Goal: Task Accomplishment & Management: Use online tool/utility

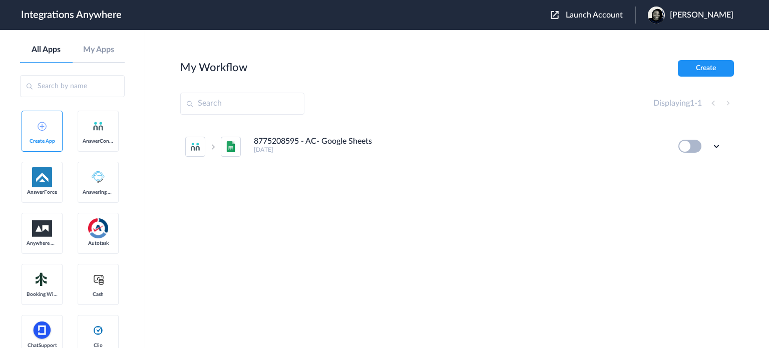
click at [585, 15] on span "Launch Account" at bounding box center [594, 15] width 57 height 8
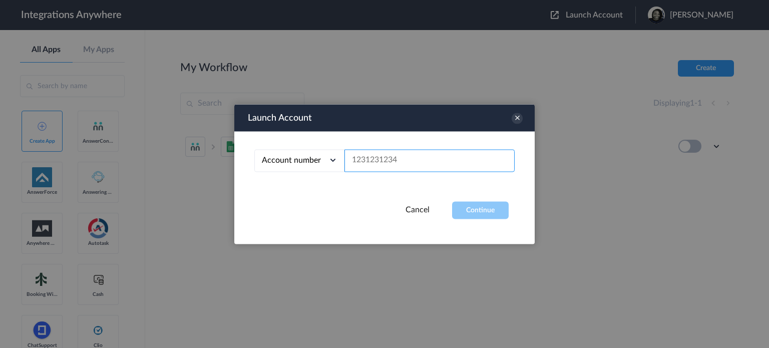
click at [405, 157] on input "text" at bounding box center [430, 160] width 170 height 23
paste input "8669695496"
type input "8669695496"
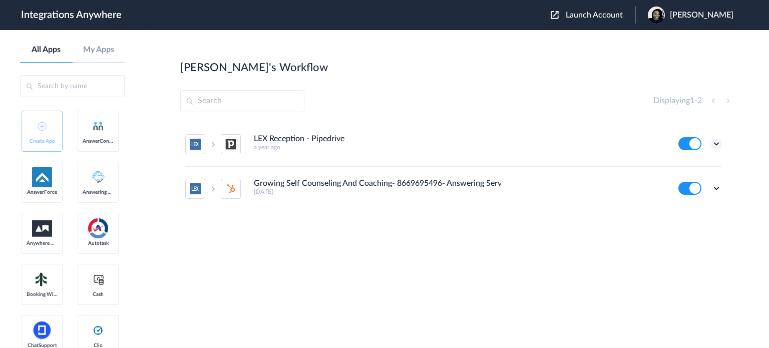
click at [717, 141] on icon at bounding box center [717, 144] width 10 height 10
click at [682, 168] on link "Edit" at bounding box center [676, 166] width 24 height 7
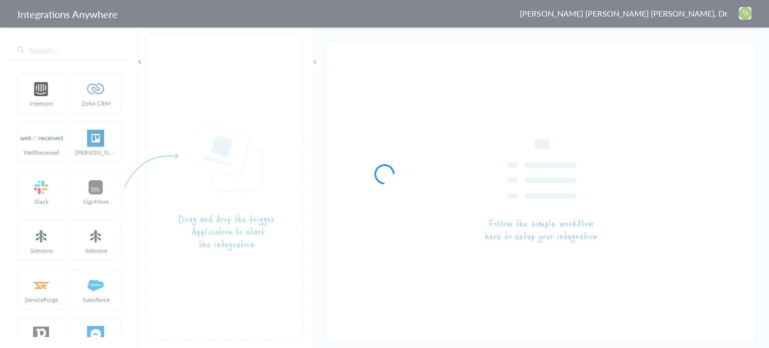
type input "LEX Reception - Pipedrive"
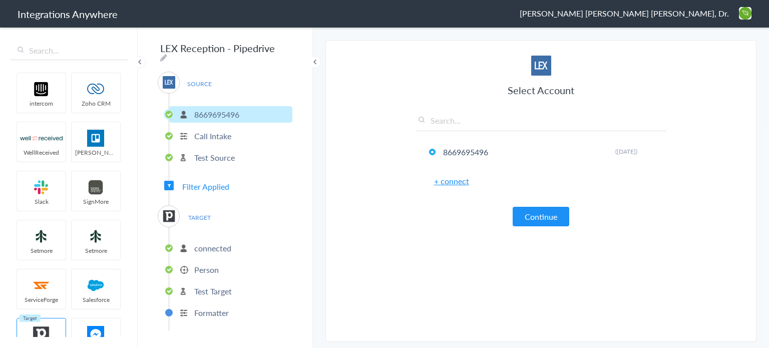
click at [236, 149] on li "Test Source" at bounding box center [230, 157] width 123 height 17
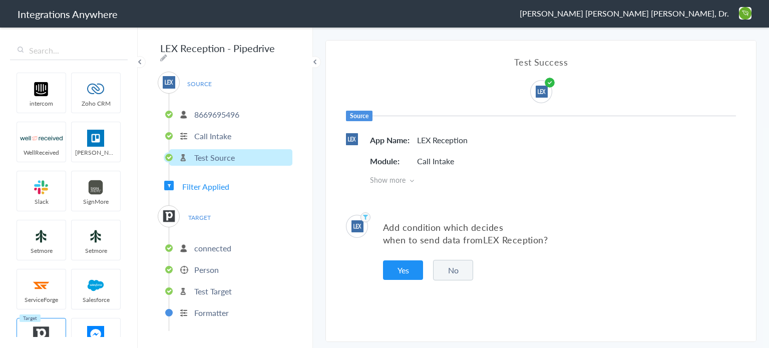
click at [217, 252] on ul "connected Person Test Target Formatter" at bounding box center [231, 279] width 124 height 104
click at [216, 247] on p "connected" at bounding box center [212, 248] width 37 height 12
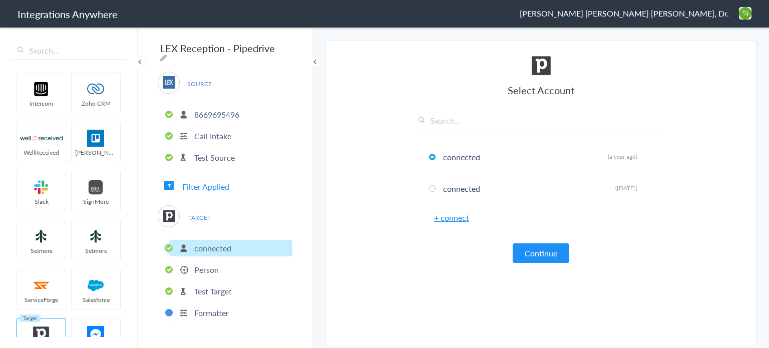
click at [219, 268] on li "Person" at bounding box center [230, 269] width 123 height 17
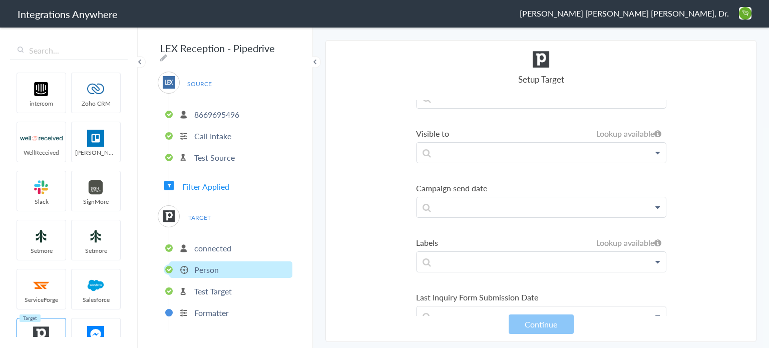
scroll to position [1419, 0]
click at [218, 114] on p "8669695496" at bounding box center [216, 115] width 45 height 12
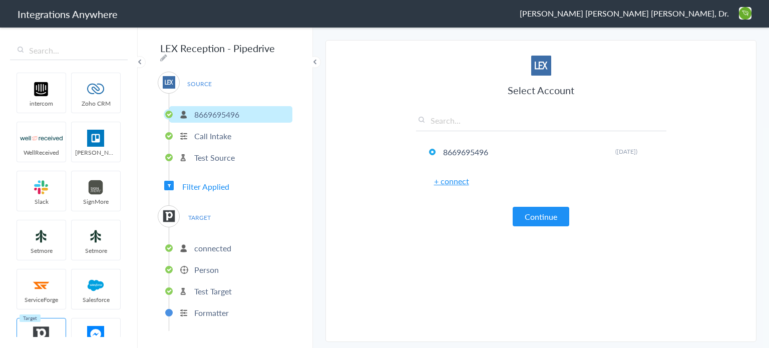
click at [232, 138] on li "Call Intake" at bounding box center [230, 136] width 123 height 17
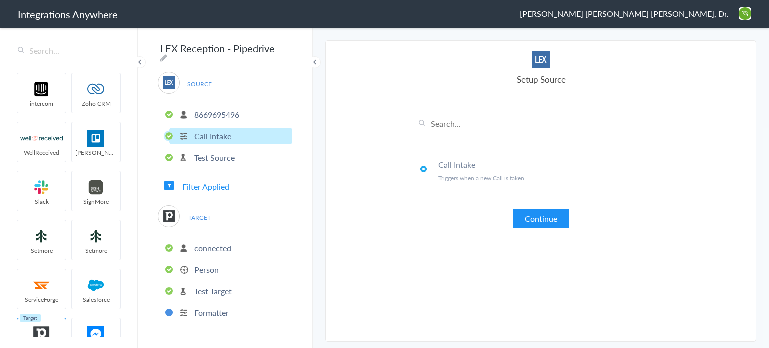
click at [232, 152] on p "Test Source" at bounding box center [214, 158] width 41 height 12
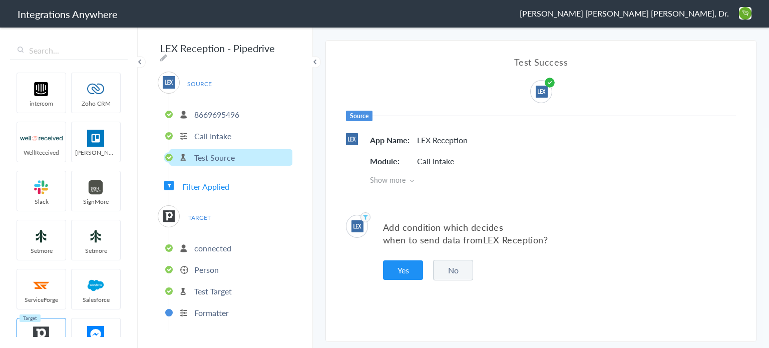
click at [224, 181] on span "Filter Applied" at bounding box center [205, 187] width 47 height 12
